Goal: Information Seeking & Learning: Learn about a topic

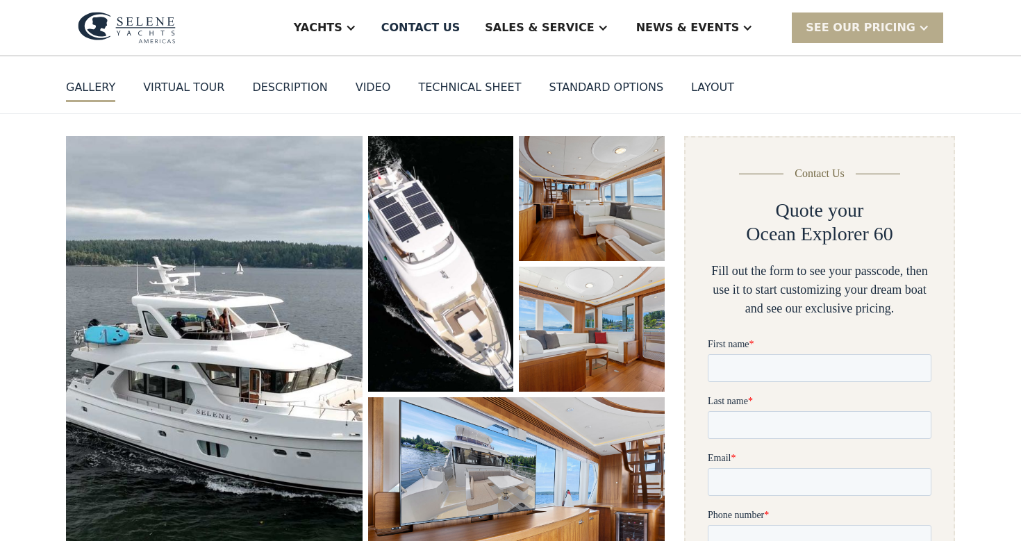
scroll to position [188, 0]
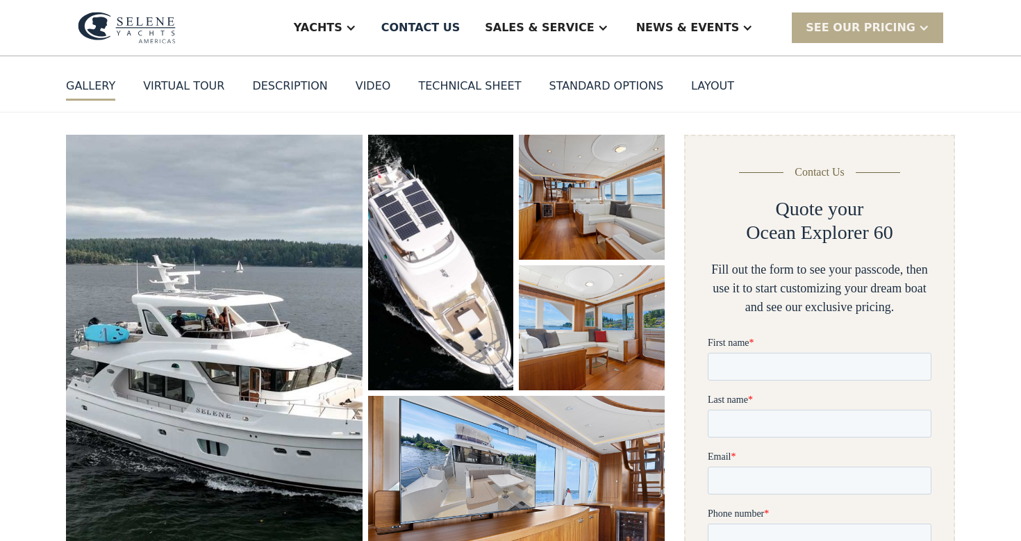
click at [562, 143] on img "open lightbox" at bounding box center [592, 197] width 146 height 125
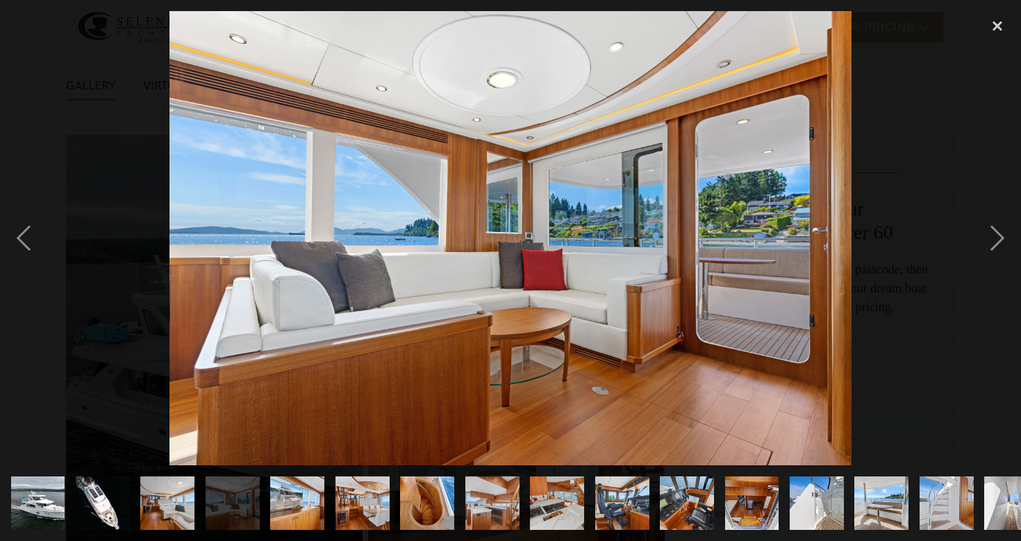
click at [432, 501] on img "show item 7 of 25" at bounding box center [427, 503] width 81 height 54
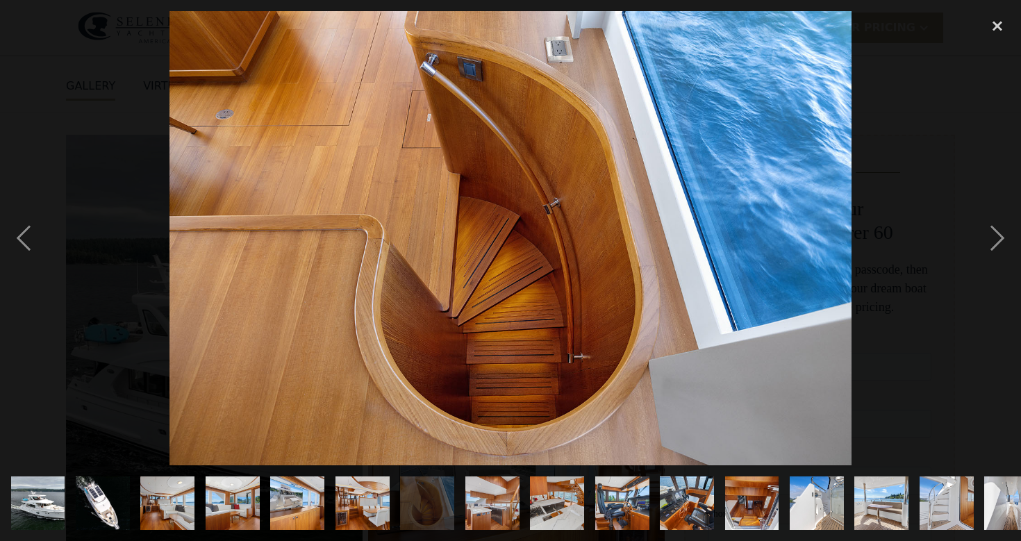
click at [483, 502] on img "show item 8 of 25" at bounding box center [491, 503] width 81 height 54
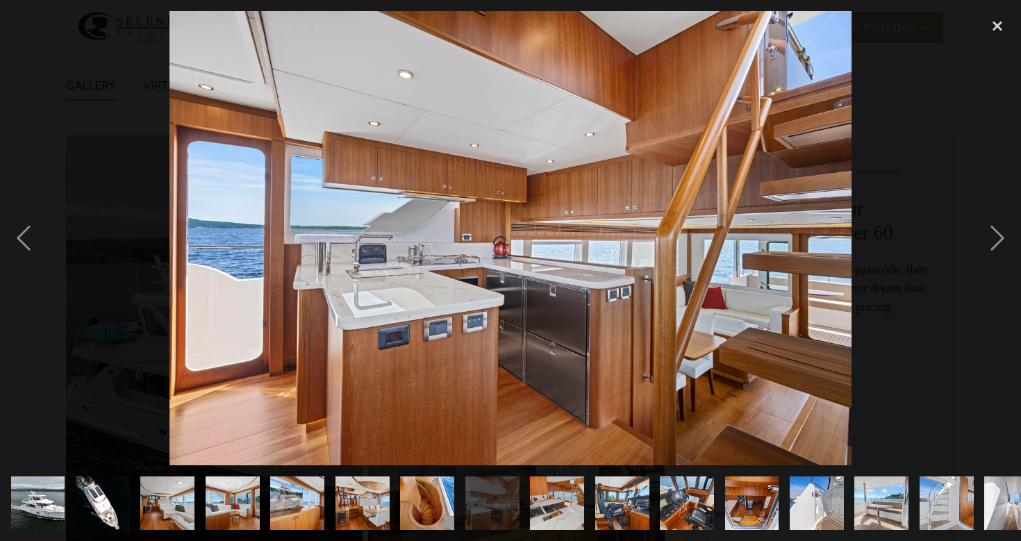
click at [408, 518] on img "show item 7 of 25" at bounding box center [427, 503] width 81 height 54
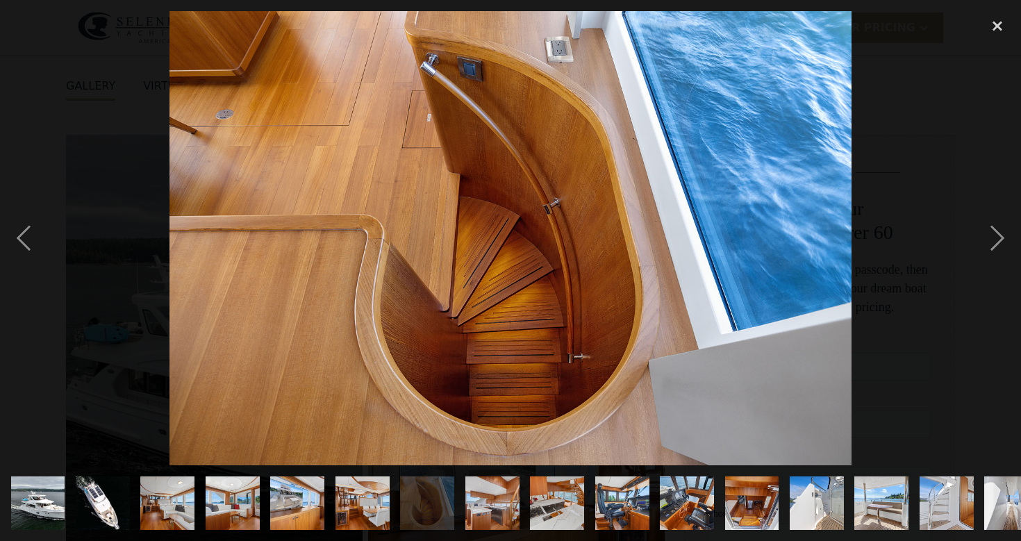
click at [476, 502] on img "show item 8 of 25" at bounding box center [491, 503] width 81 height 54
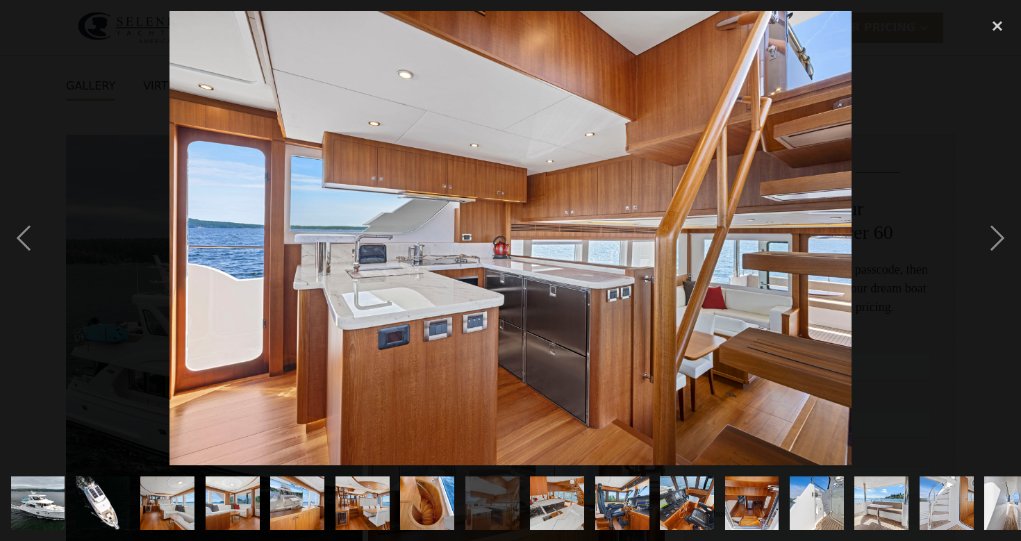
click at [413, 506] on img "show item 7 of 25" at bounding box center [427, 503] width 81 height 54
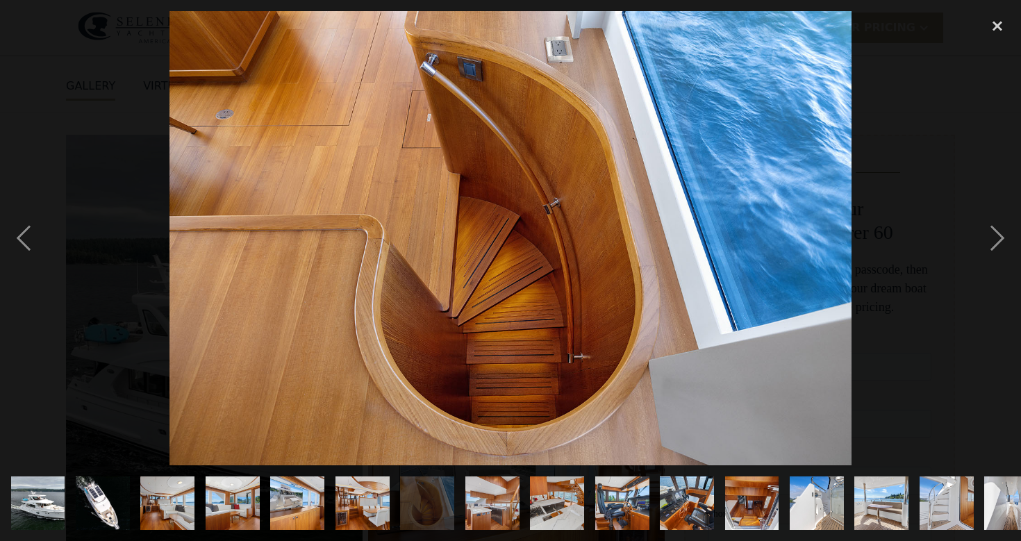
click at [612, 509] on img "show item 10 of 25" at bounding box center [621, 503] width 81 height 54
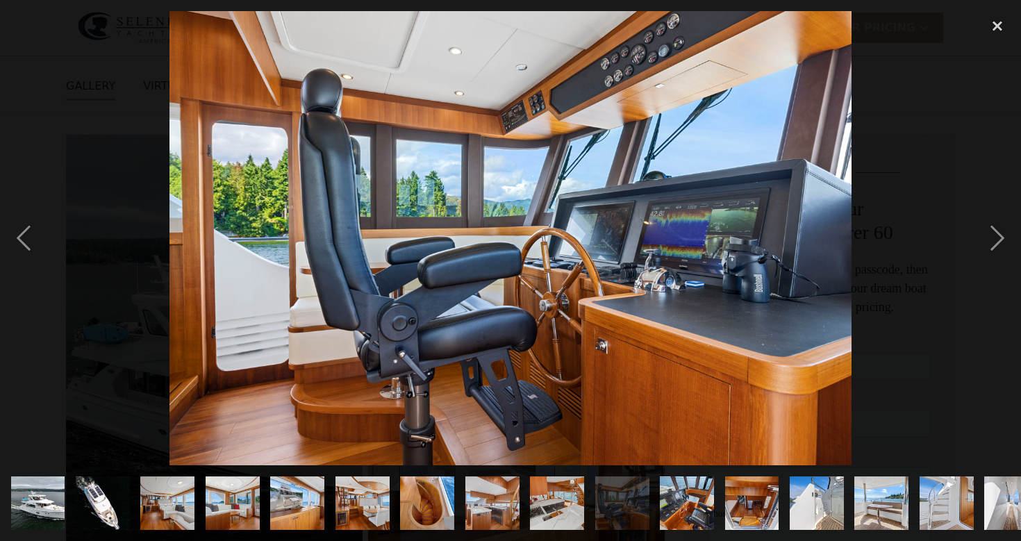
click at [421, 508] on img "show item 7 of 25" at bounding box center [427, 503] width 81 height 54
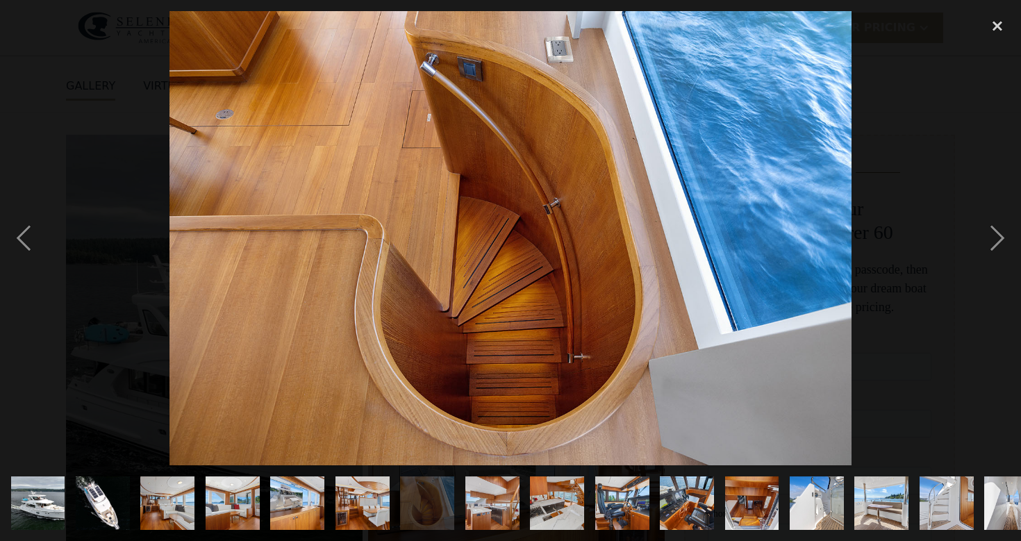
click at [492, 506] on img "show item 8 of 25" at bounding box center [491, 503] width 81 height 54
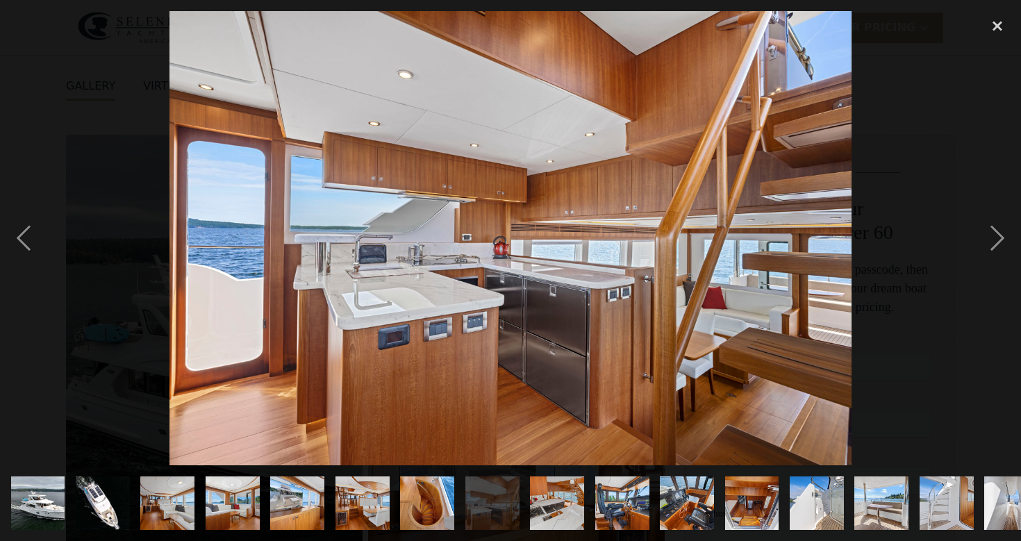
click at [559, 502] on img "show item 9 of 25" at bounding box center [557, 503] width 81 height 54
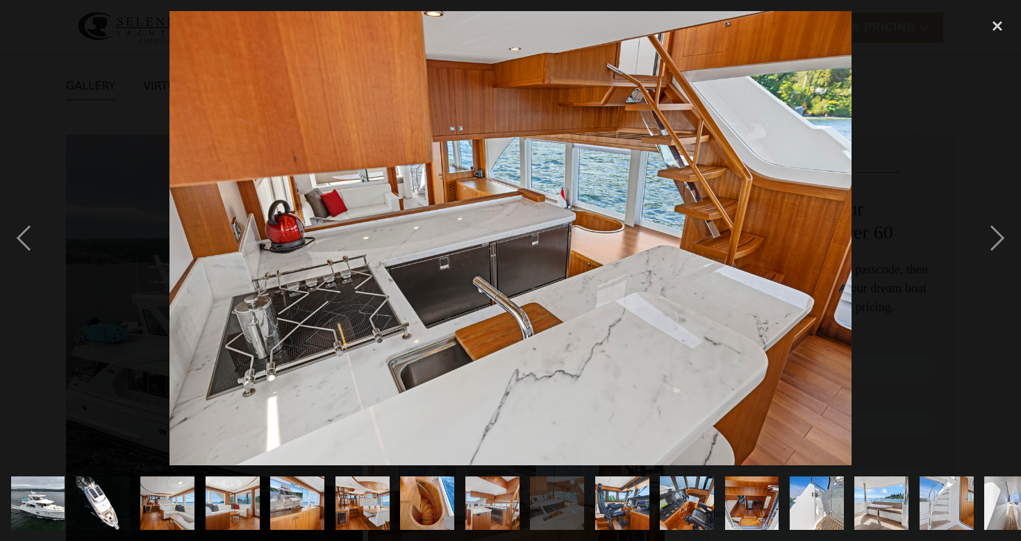
click at [622, 517] on img "show item 10 of 25" at bounding box center [621, 503] width 81 height 54
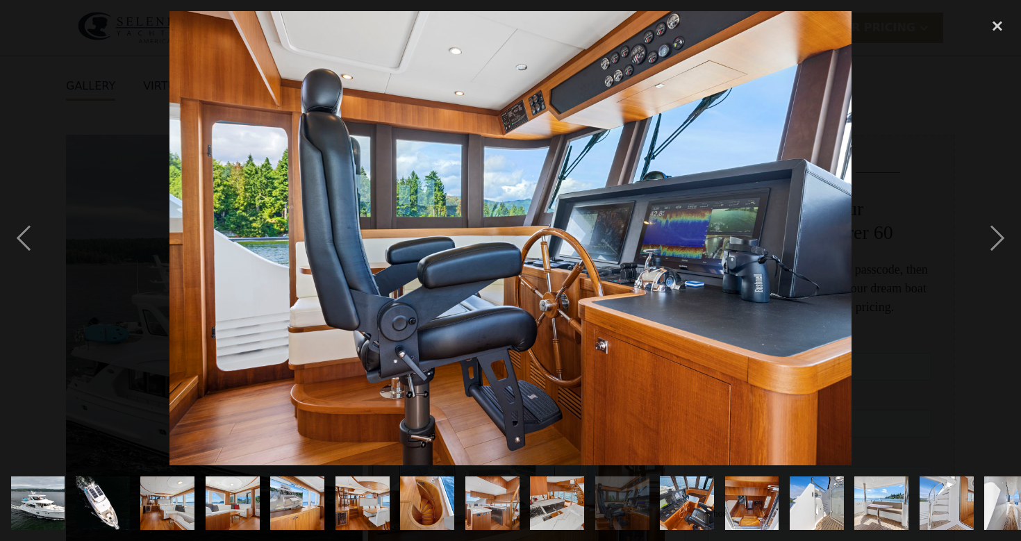
click at [893, 505] on img "show item 14 of 25" at bounding box center [881, 503] width 81 height 54
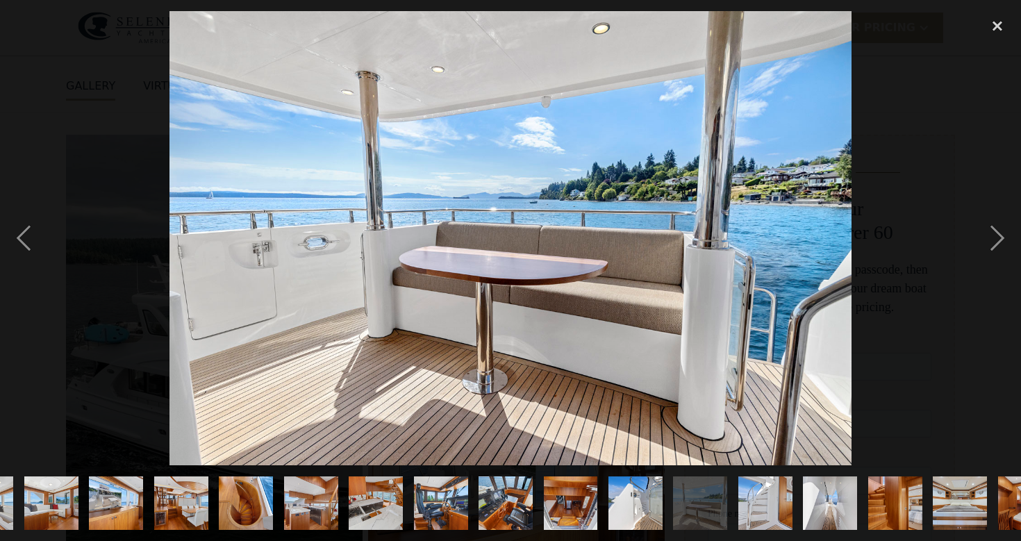
scroll to position [0, 181]
click at [1005, 24] on div "close lightbox" at bounding box center [996, 26] width 47 height 31
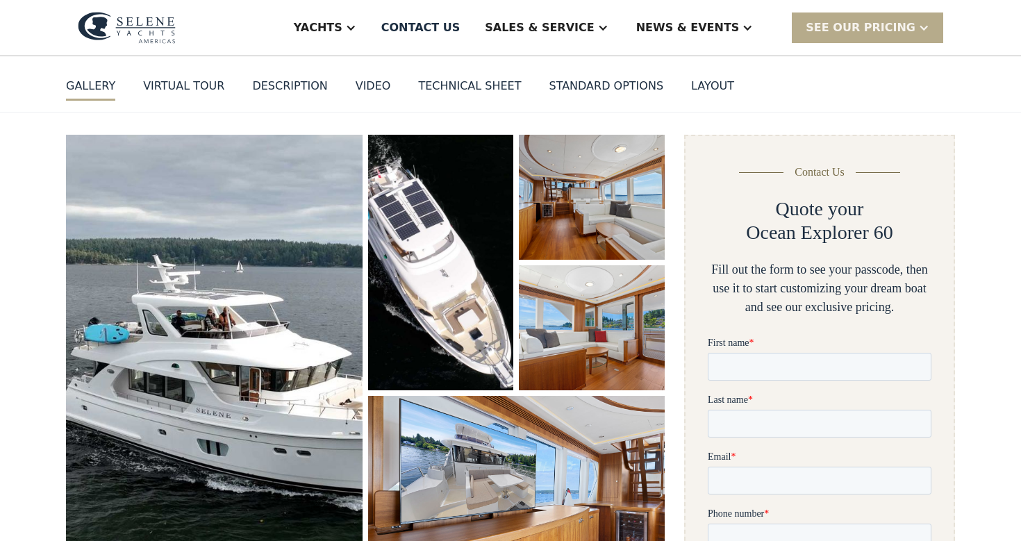
scroll to position [0, 0]
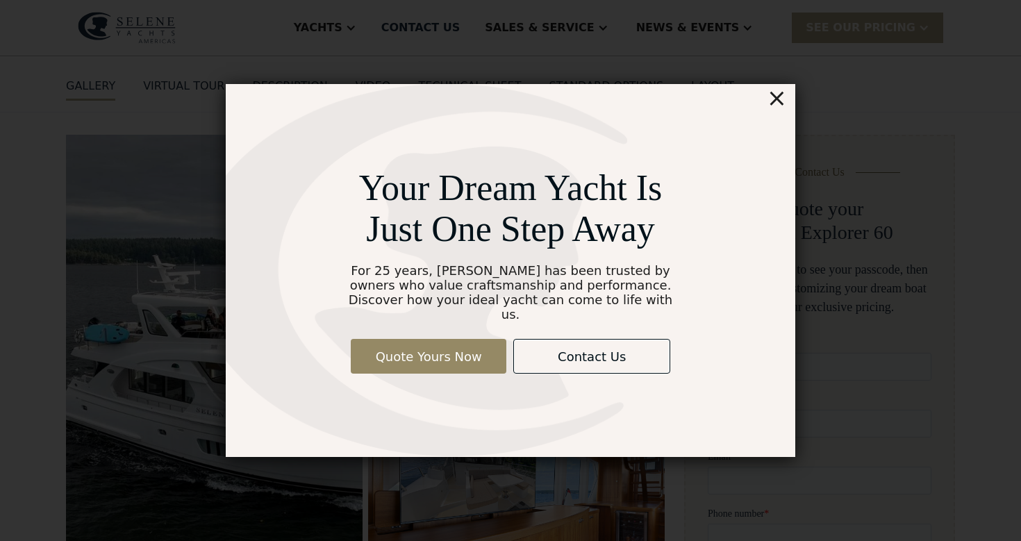
click at [778, 101] on div "×" at bounding box center [776, 98] width 20 height 28
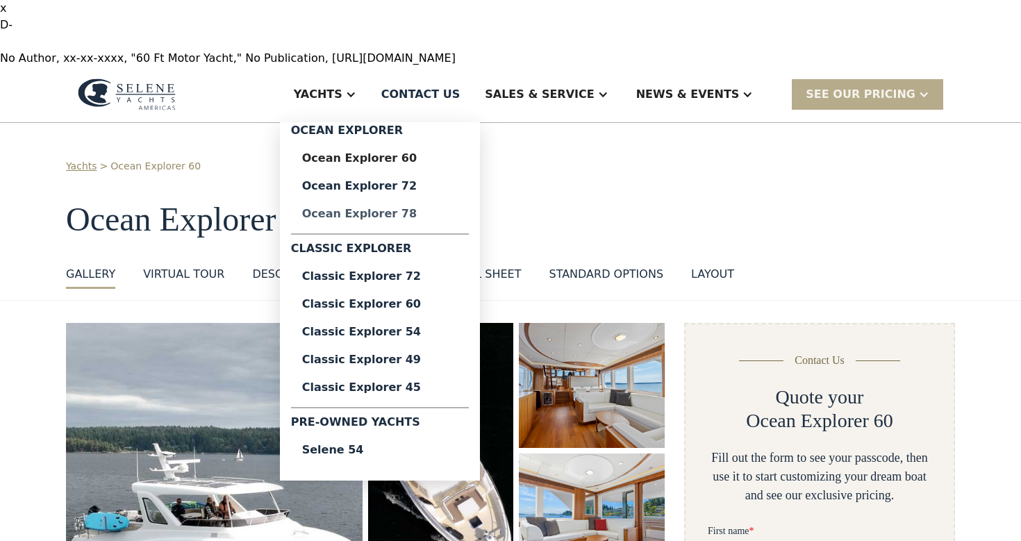
click at [458, 208] on div "Ocean Explorer 78" at bounding box center [380, 213] width 156 height 11
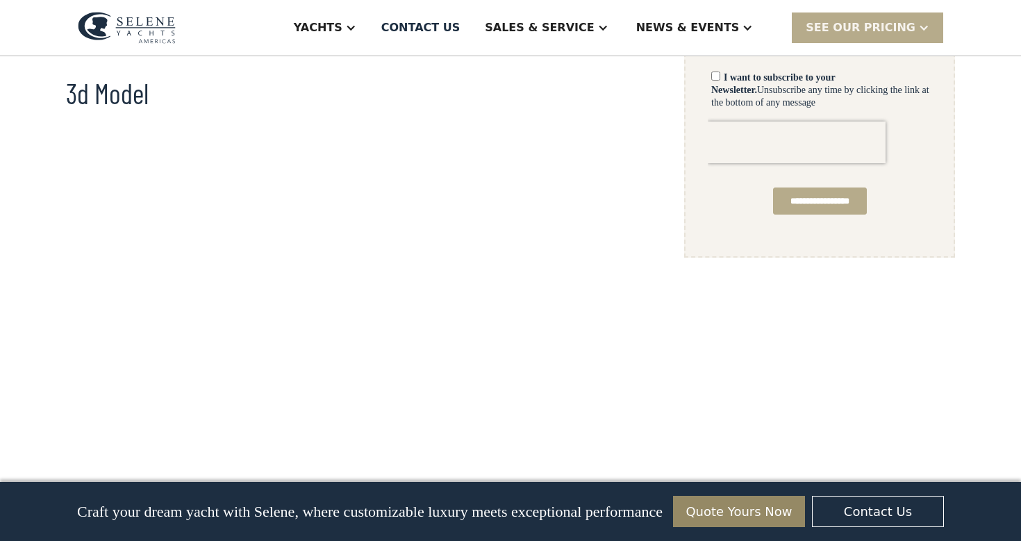
scroll to position [1053, 0]
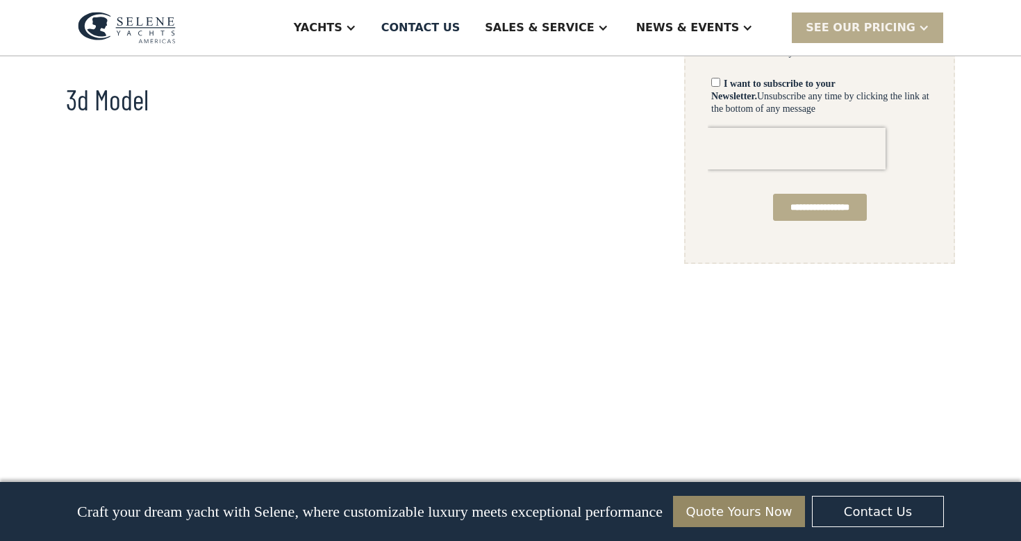
click at [670, 385] on div "No items found. No items found. Virtual Tour Long-Range Cruiser From [PERSON_NA…" at bounding box center [510, 405] width 889 height 2270
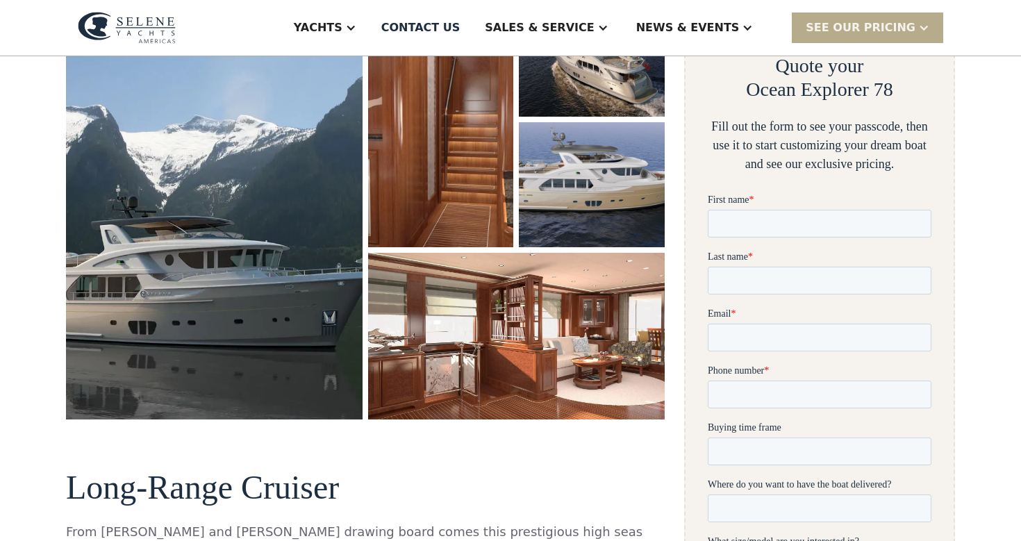
scroll to position [0, 0]
